Goal: Task Accomplishment & Management: Manage account settings

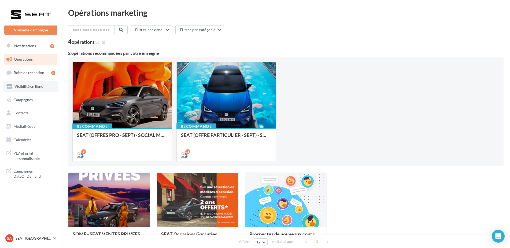
click at [33, 83] on link "Visibilité en ligne" at bounding box center [30, 86] width 55 height 11
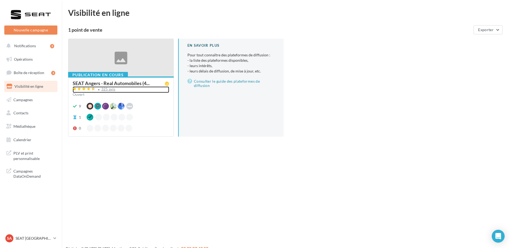
click at [108, 89] on div "325 avis" at bounding box center [108, 88] width 14 height 3
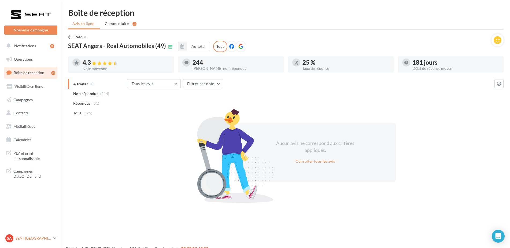
click at [23, 239] on p "SEAT [GEOGRAPHIC_DATA]" at bounding box center [34, 238] width 36 height 5
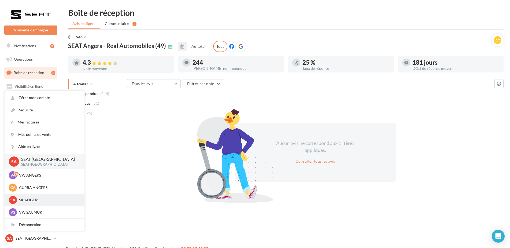
click at [25, 200] on p "SK ANGERS" at bounding box center [48, 199] width 59 height 5
